Goal: Information Seeking & Learning: Learn about a topic

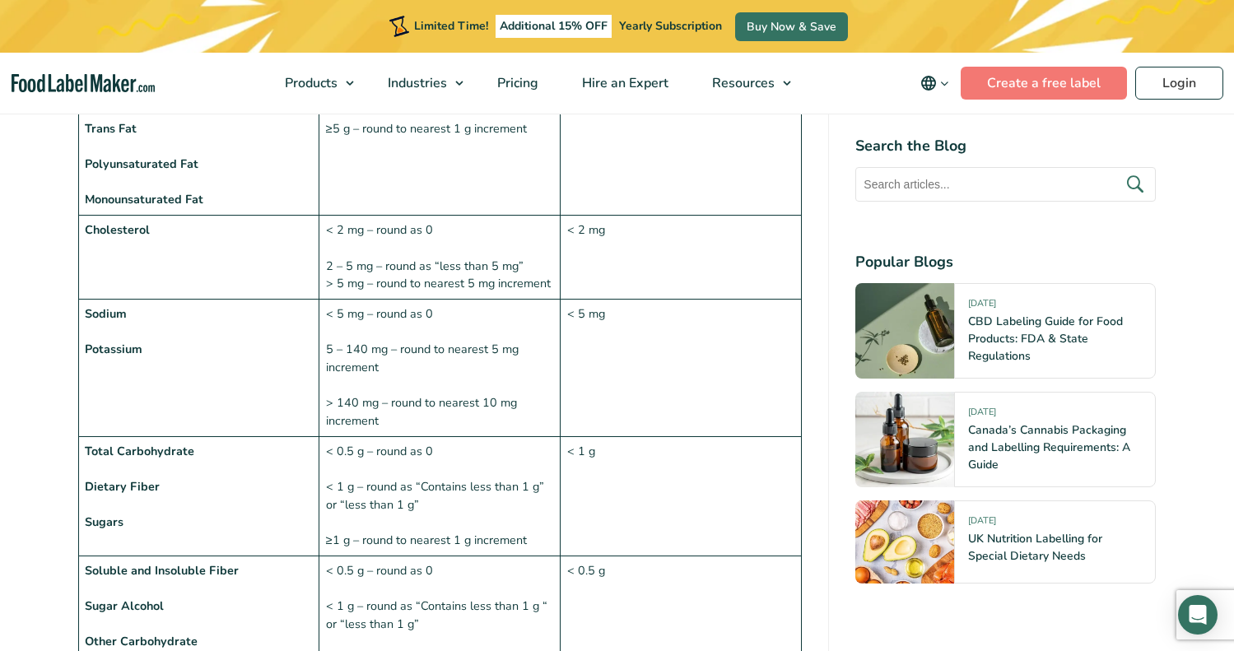
scroll to position [1482, 0]
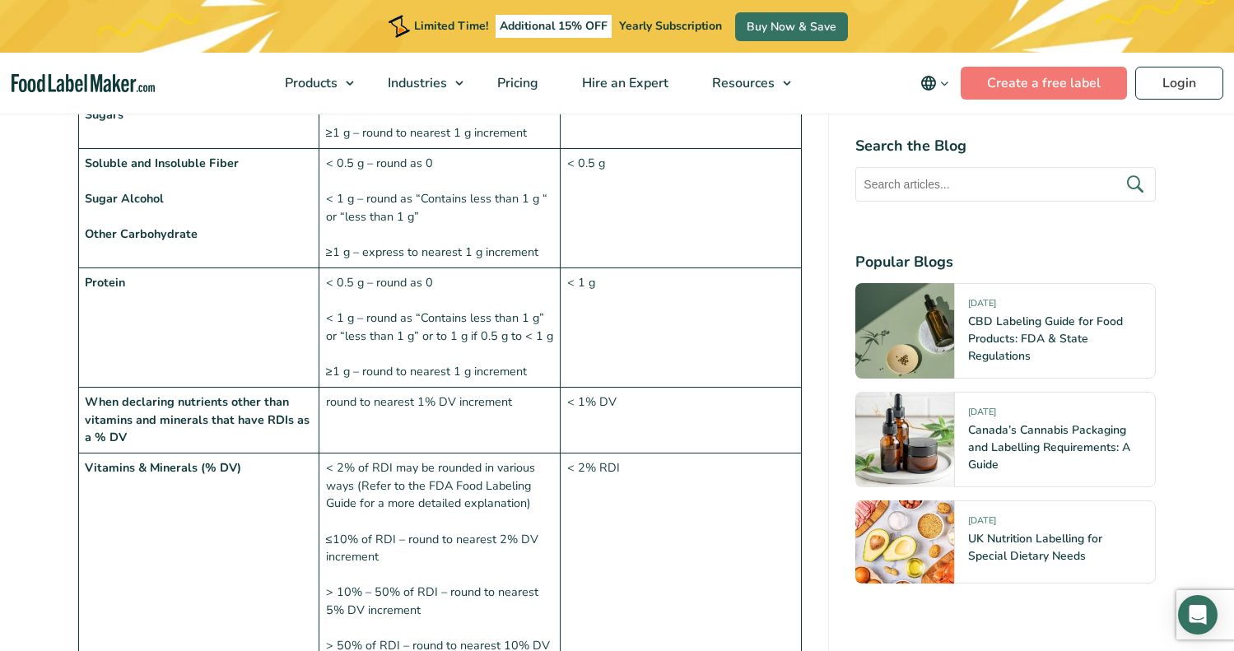
scroll to position [1894, 0]
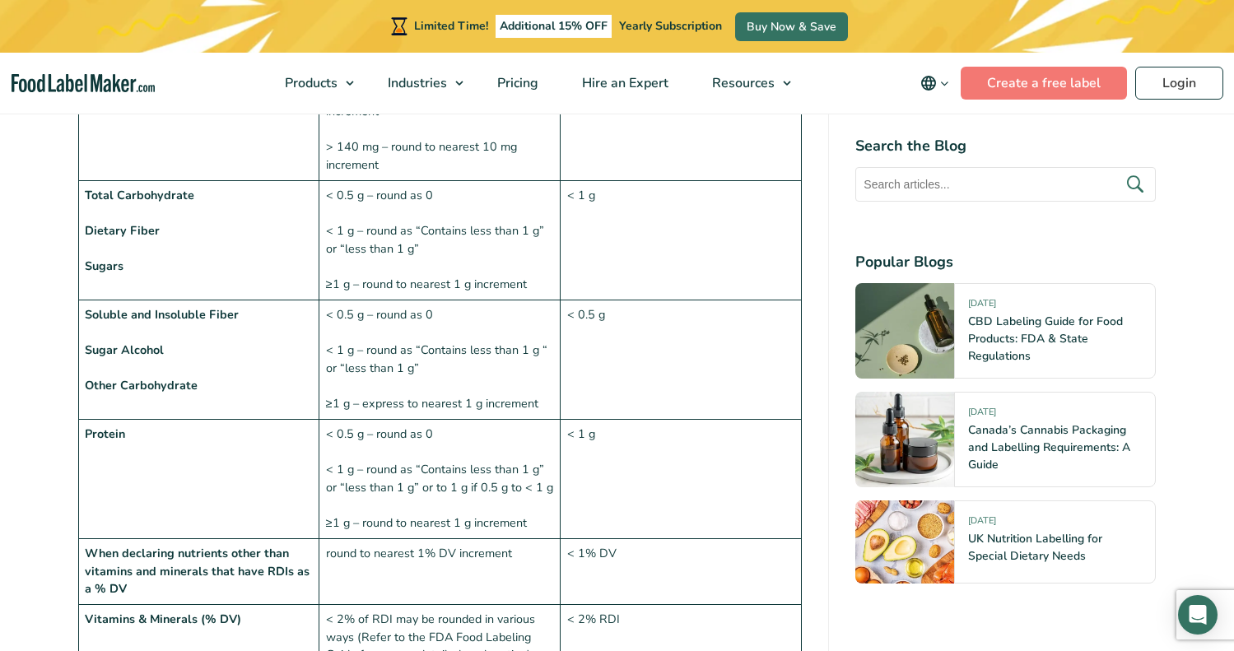
scroll to position [1729, 0]
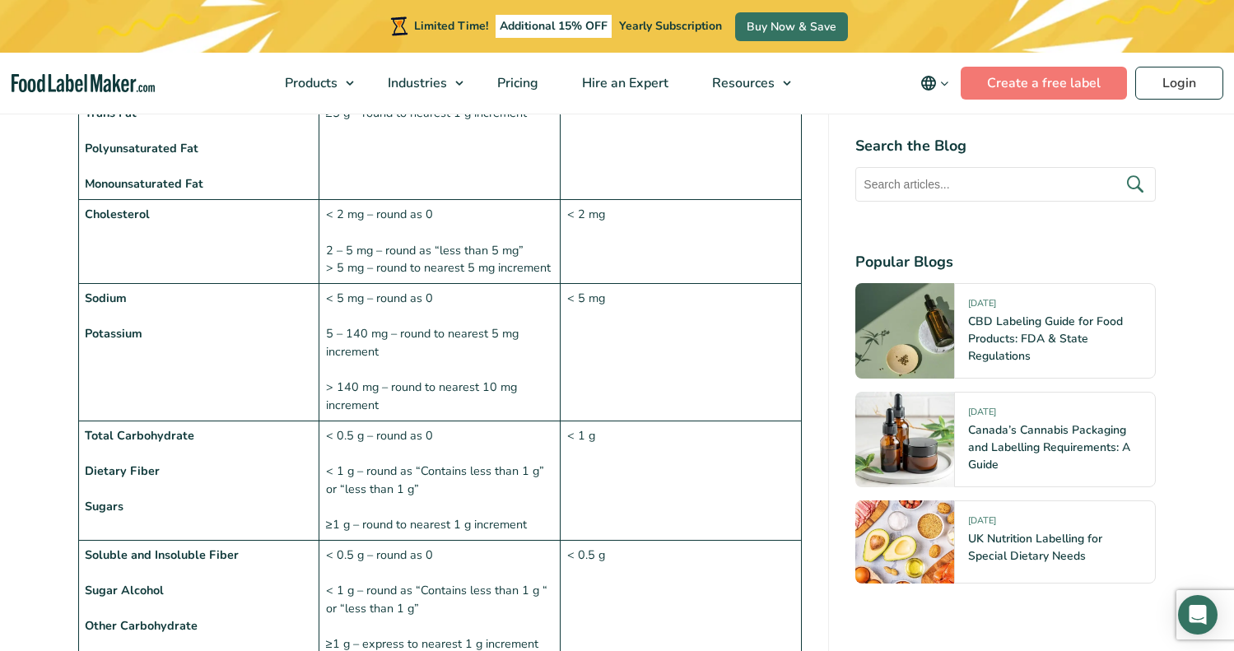
scroll to position [1317, 0]
